Goal: Browse casually

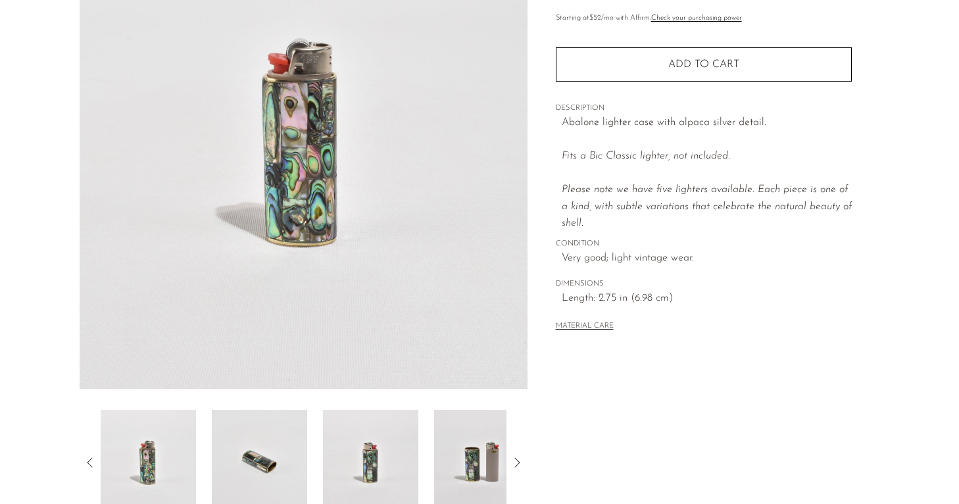
scroll to position [326, 0]
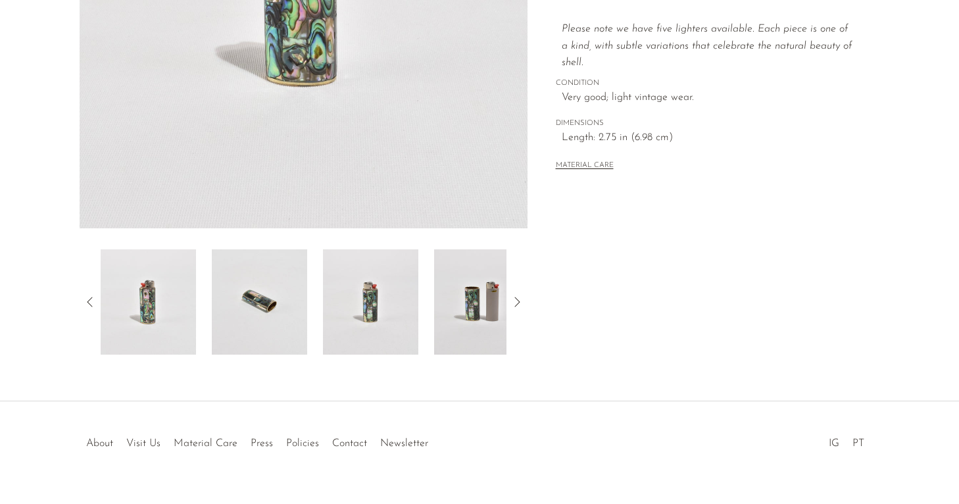
click at [481, 283] on img at bounding box center [481, 301] width 95 height 105
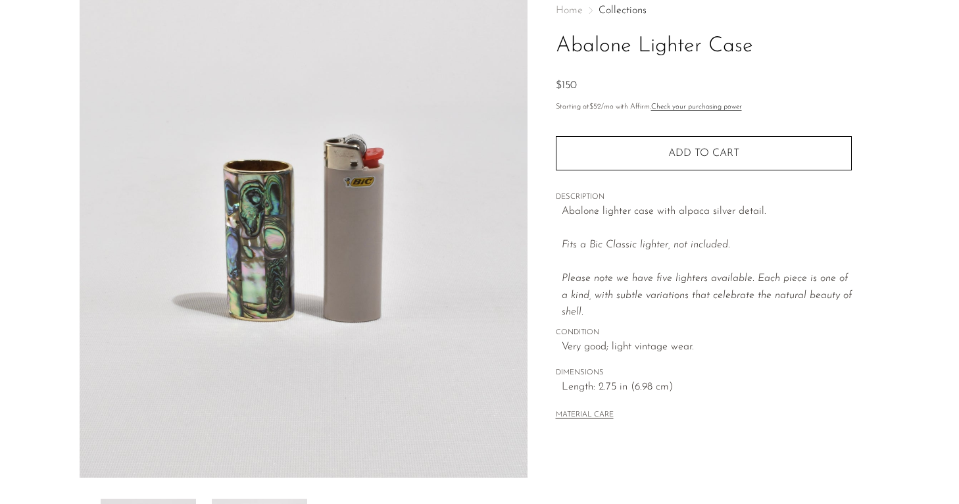
scroll to position [0, 0]
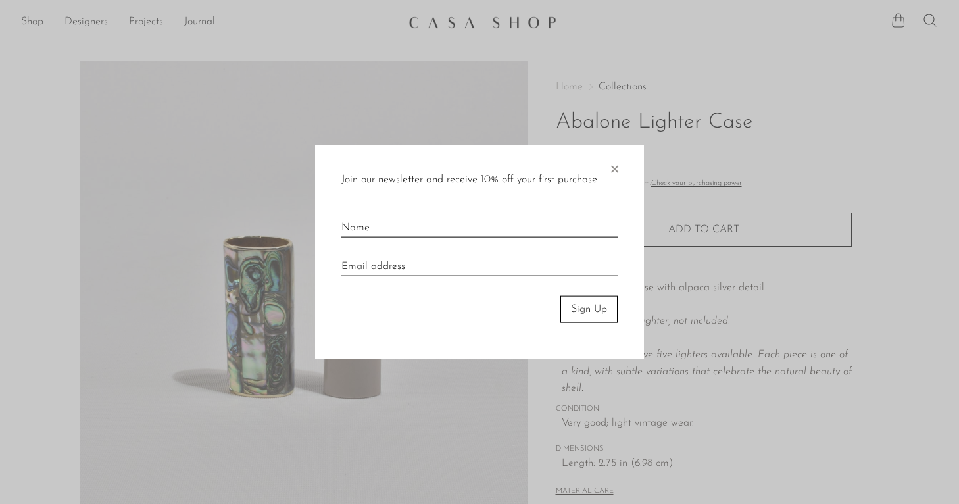
click at [525, 66] on div at bounding box center [479, 252] width 959 height 504
click at [617, 174] on span "×" at bounding box center [614, 166] width 13 height 42
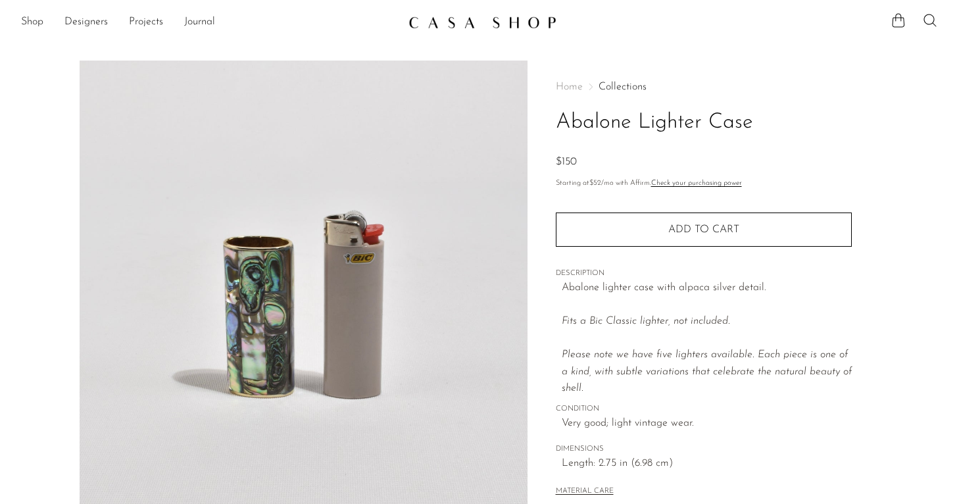
click at [611, 84] on link "Collections" at bounding box center [623, 87] width 48 height 11
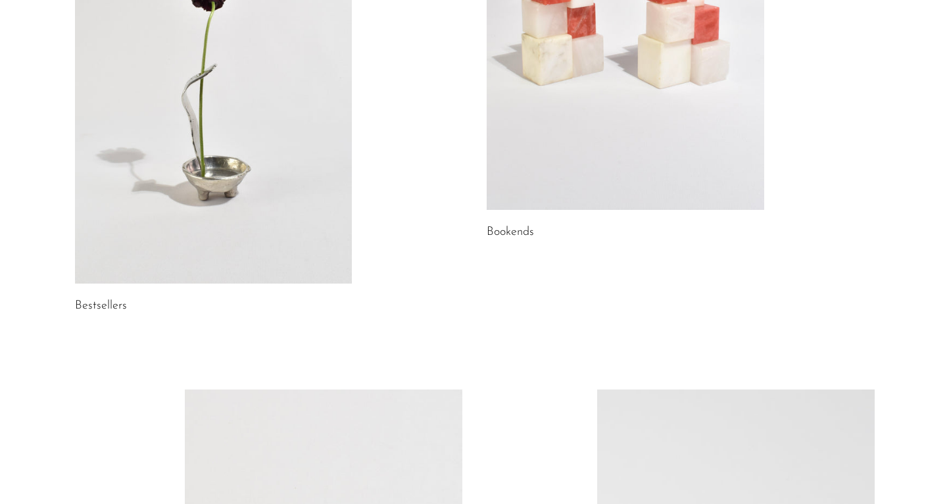
scroll to position [1314, 0]
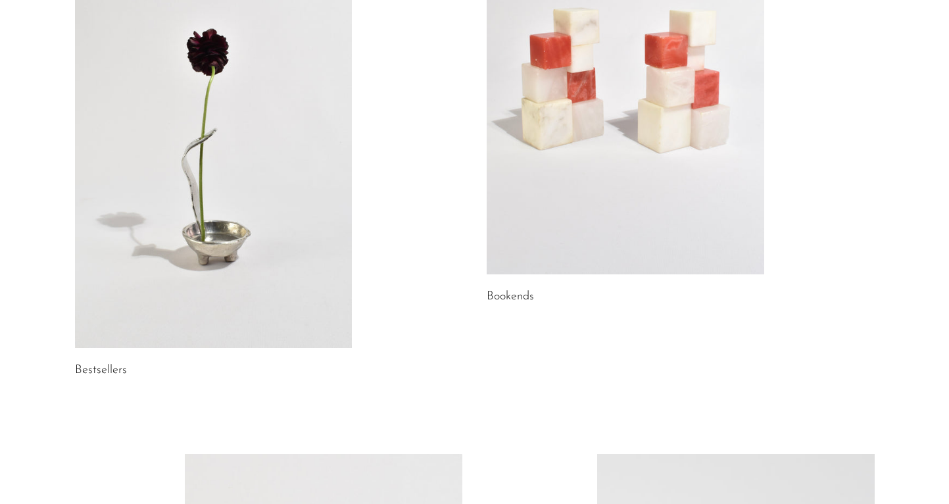
click at [137, 94] on link at bounding box center [214, 153] width 278 height 389
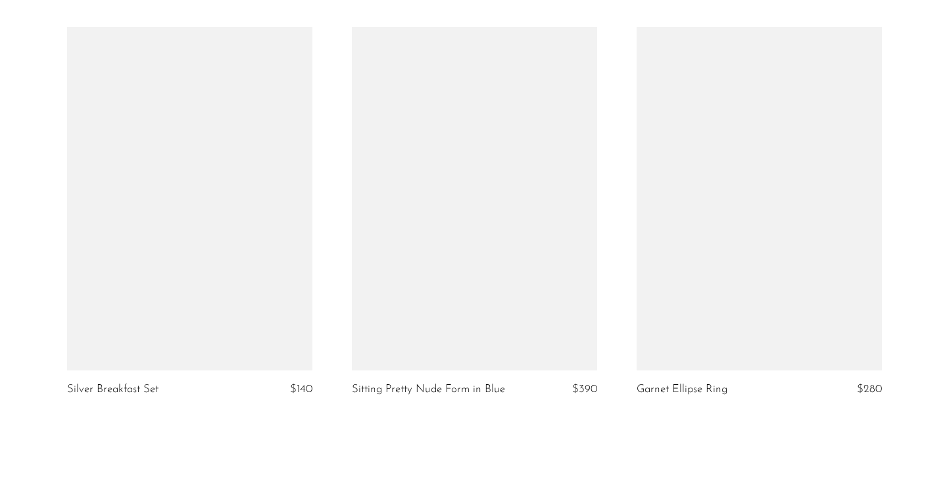
scroll to position [4590, 0]
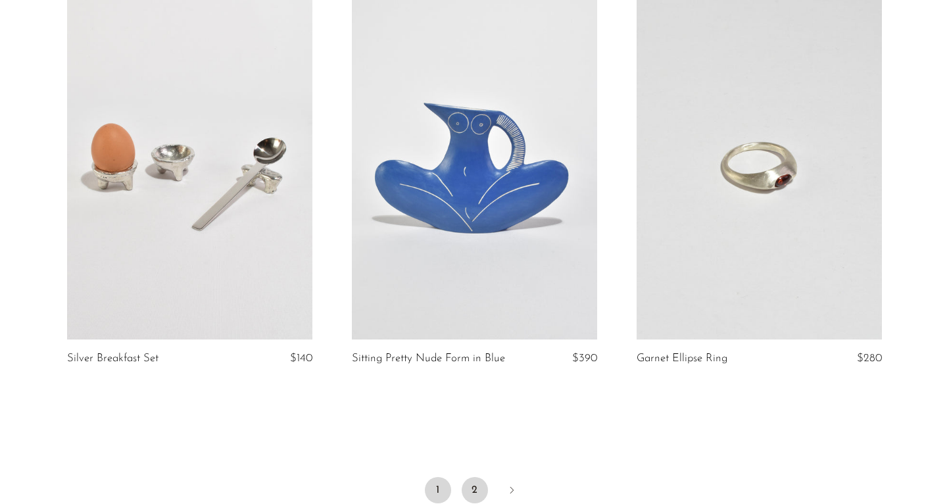
click at [475, 477] on link "2" at bounding box center [475, 490] width 26 height 26
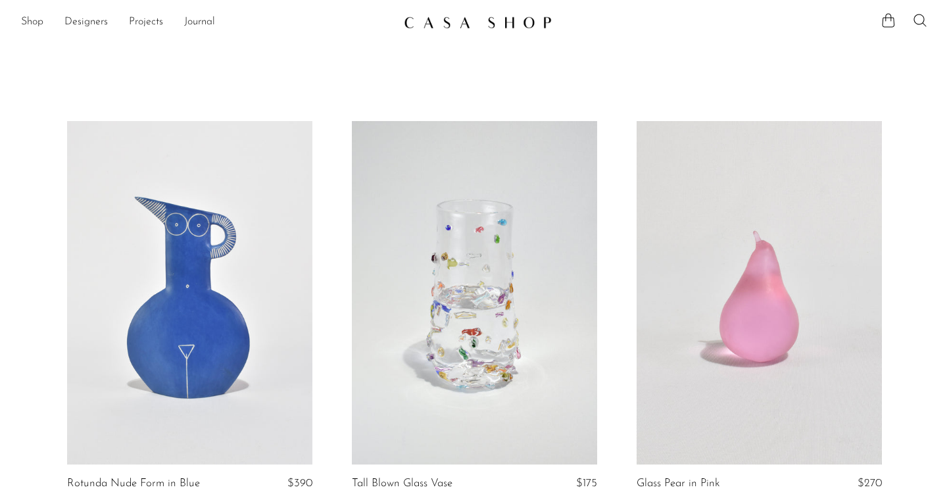
click at [474, 31] on link at bounding box center [475, 23] width 142 height 24
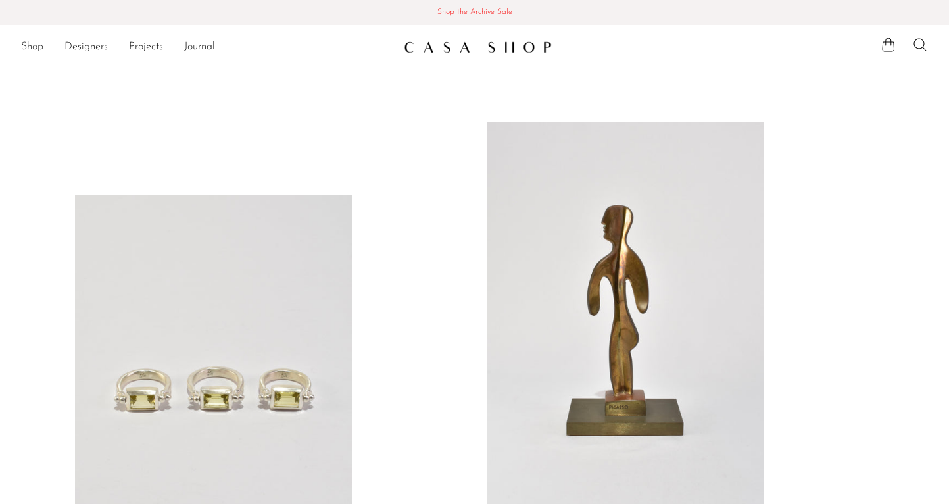
click at [31, 48] on link "Shop" at bounding box center [32, 47] width 22 height 17
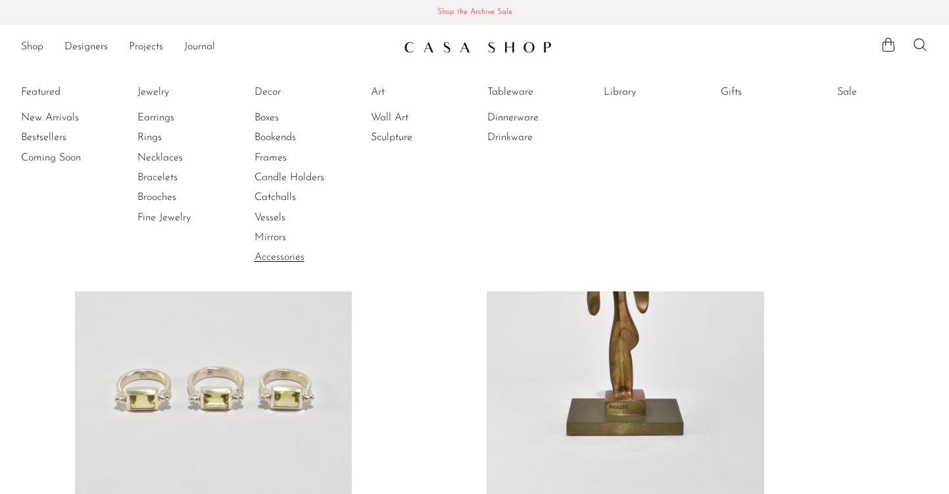
click at [320, 258] on link "Accessories" at bounding box center [304, 257] width 99 height 14
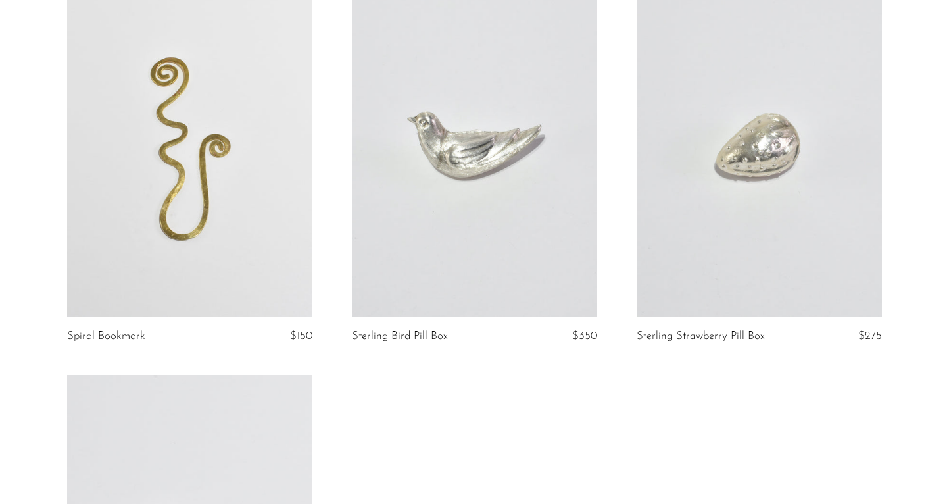
scroll to position [3209, 0]
